Goal: Find specific page/section: Find specific page/section

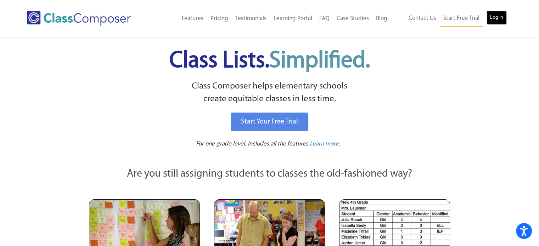
click at [496, 17] on link "Log In" at bounding box center [496, 18] width 20 height 14
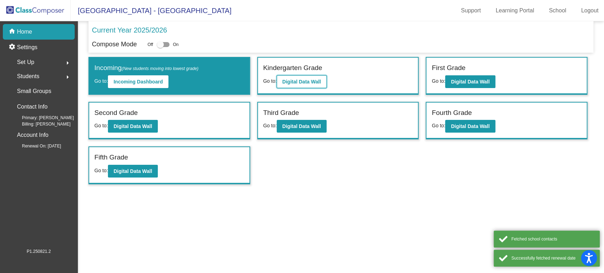
click at [321, 78] on button "Digital Data Wall" at bounding box center [302, 81] width 50 height 13
